Goal: Transaction & Acquisition: Purchase product/service

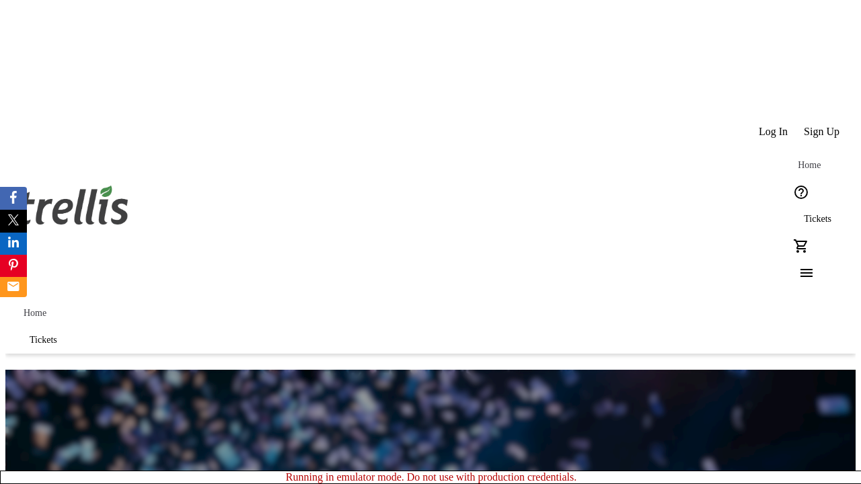
click at [804, 214] on span "Tickets" at bounding box center [818, 219] width 28 height 11
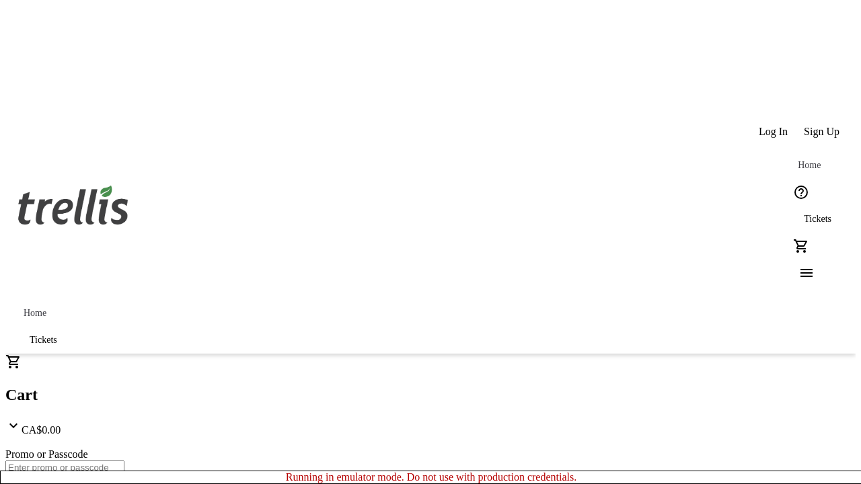
type input "1"
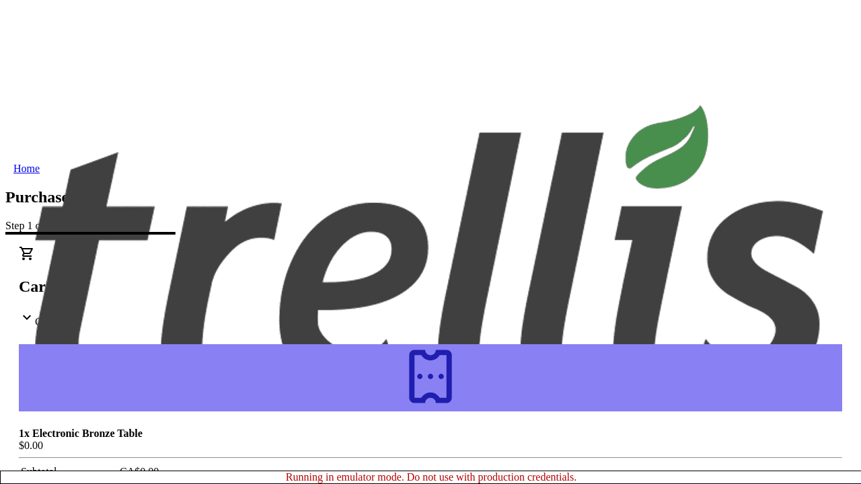
type input "[PERSON_NAME][EMAIL_ADDRESS][DOMAIN_NAME]"
type input "[PERSON_NAME]"
